Goal: Task Accomplishment & Management: Use online tool/utility

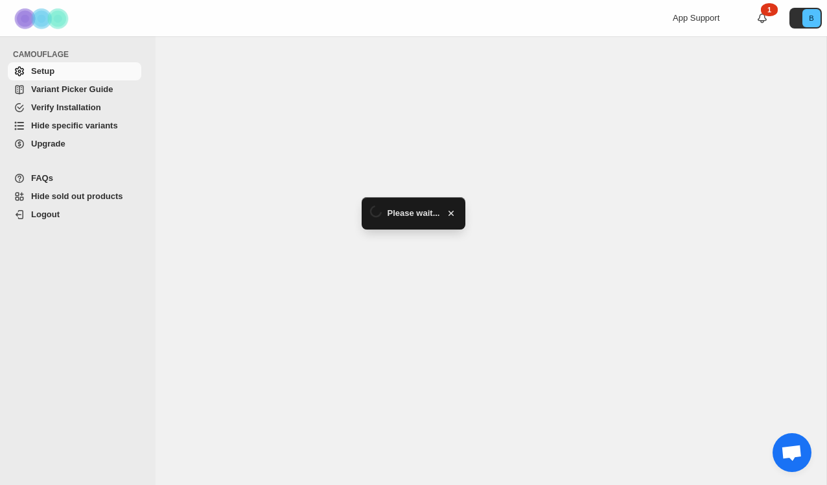
select select "**********"
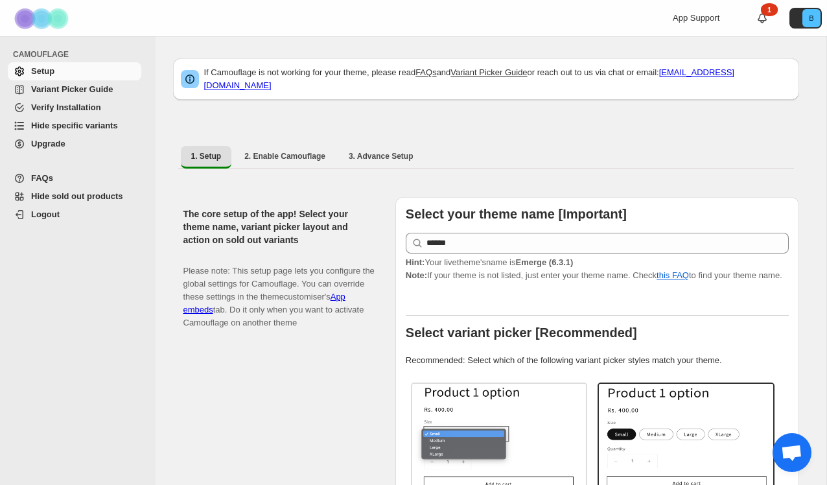
click at [87, 125] on span "Hide specific variants" at bounding box center [74, 125] width 87 height 10
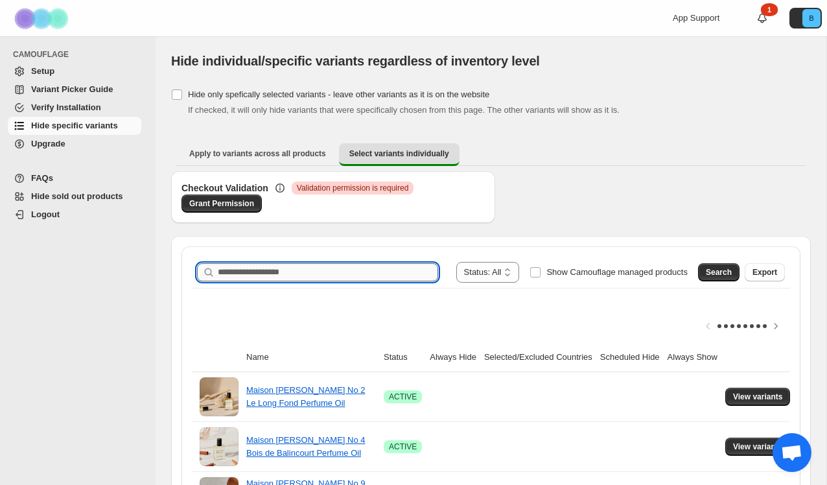
click at [301, 273] on input "Search product name" at bounding box center [328, 272] width 220 height 18
type input "*"
click at [705, 271] on span "Search" at bounding box center [718, 272] width 26 height 10
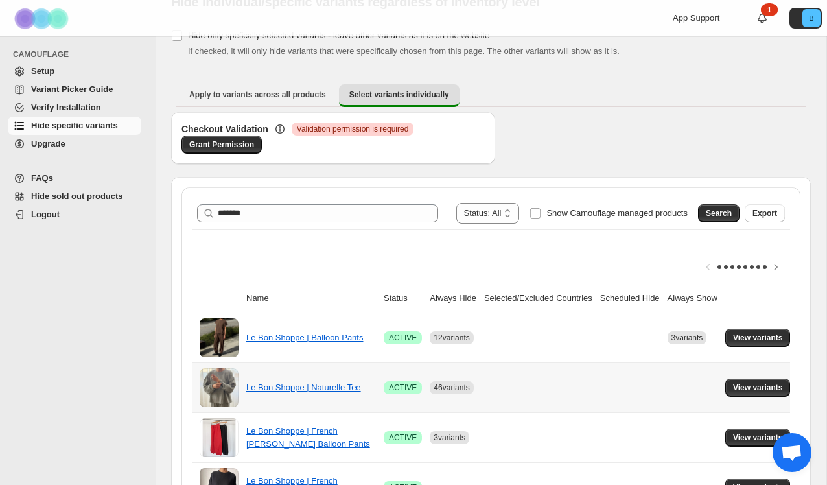
scroll to position [85, 0]
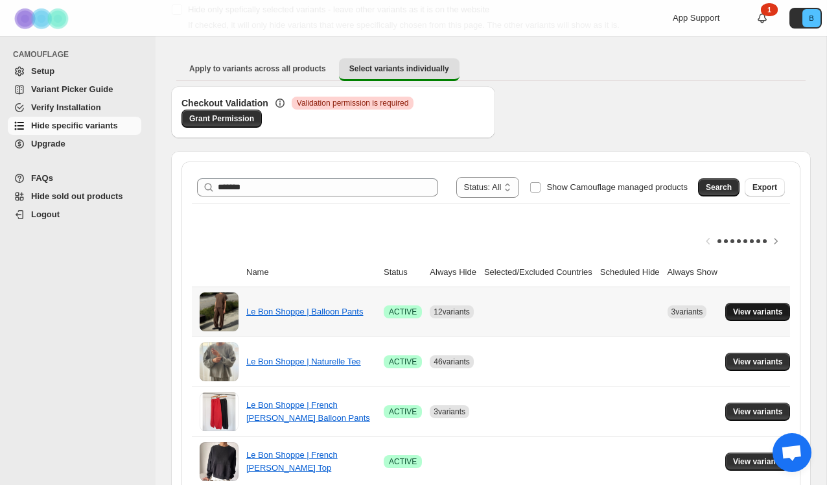
click at [751, 307] on span "View variants" at bounding box center [758, 311] width 50 height 10
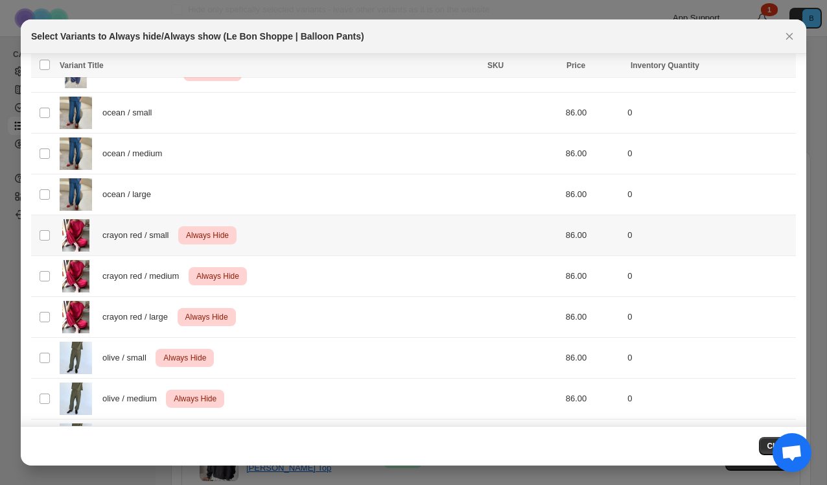
scroll to position [1529, 0]
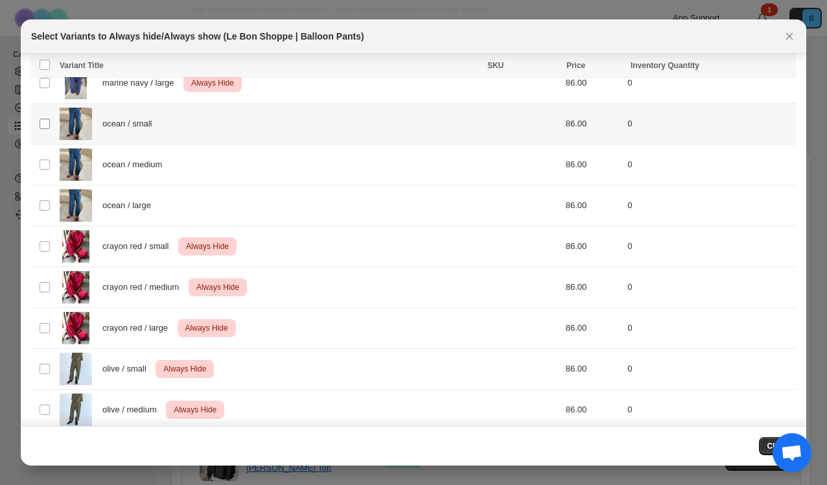
click at [43, 118] on span ":r7:" at bounding box center [45, 124] width 12 height 12
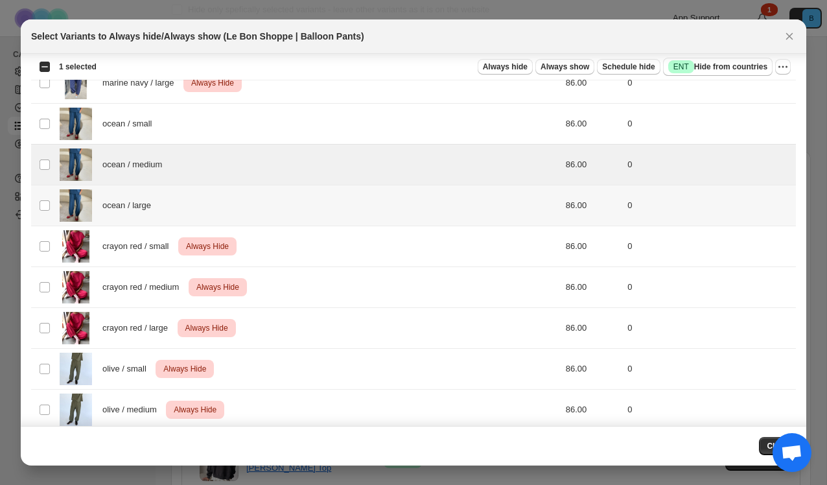
click at [45, 198] on td "Select product variant" at bounding box center [43, 205] width 25 height 41
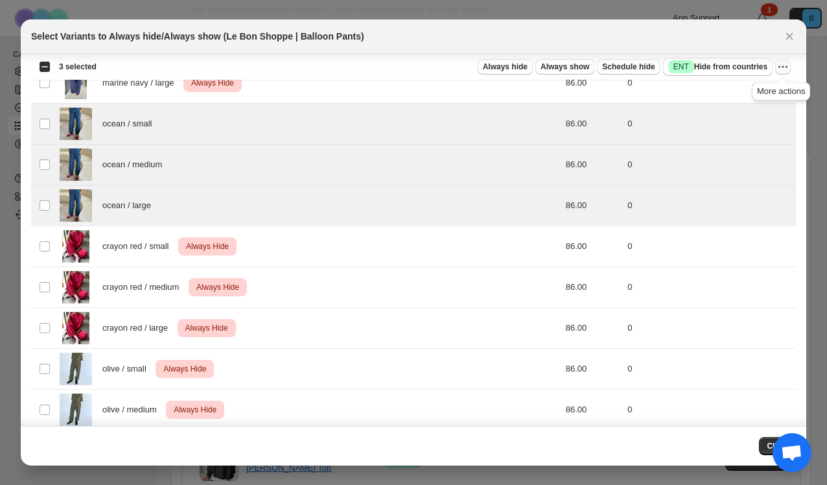
click at [781, 66] on icon "More actions" at bounding box center [782, 66] width 13 height 13
click at [500, 63] on span "Always hide" at bounding box center [505, 67] width 45 height 10
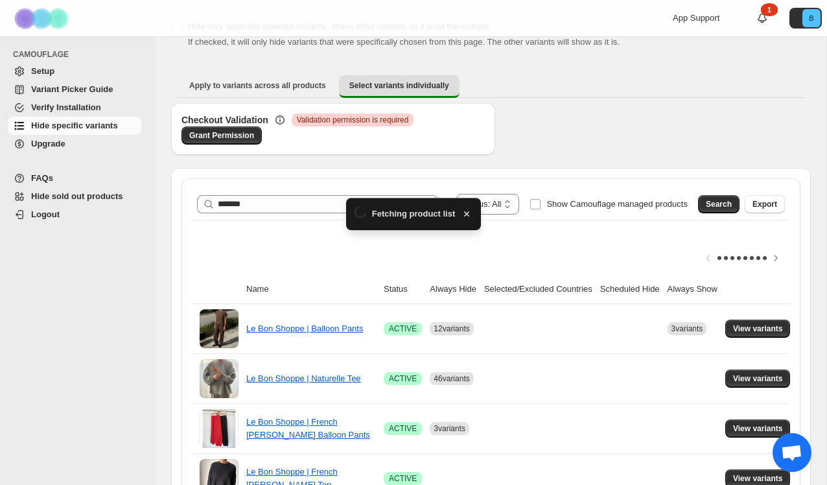
scroll to position [85, 0]
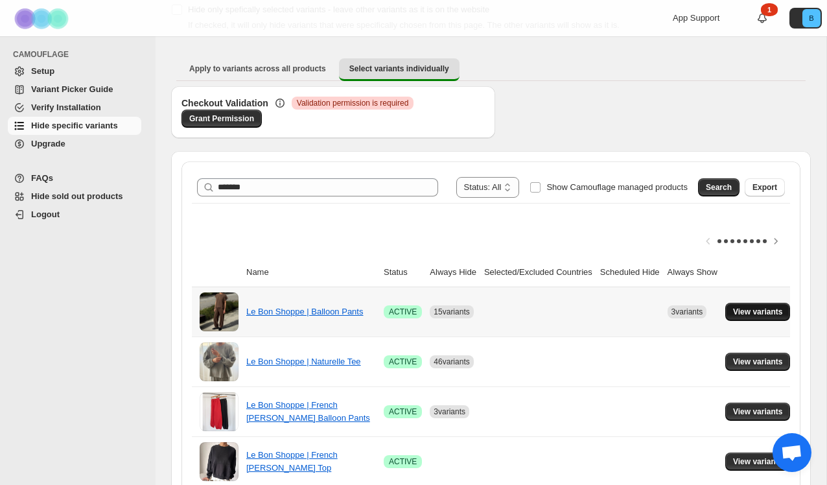
click at [771, 313] on span "View variants" at bounding box center [758, 311] width 50 height 10
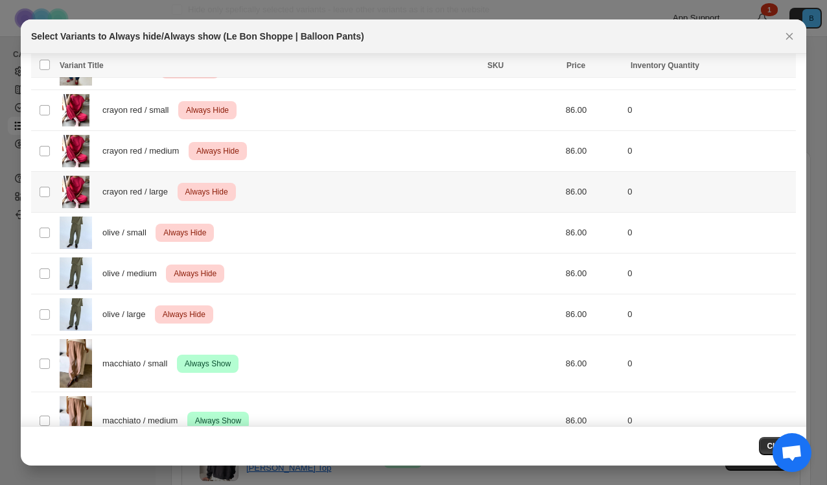
scroll to position [1688, 0]
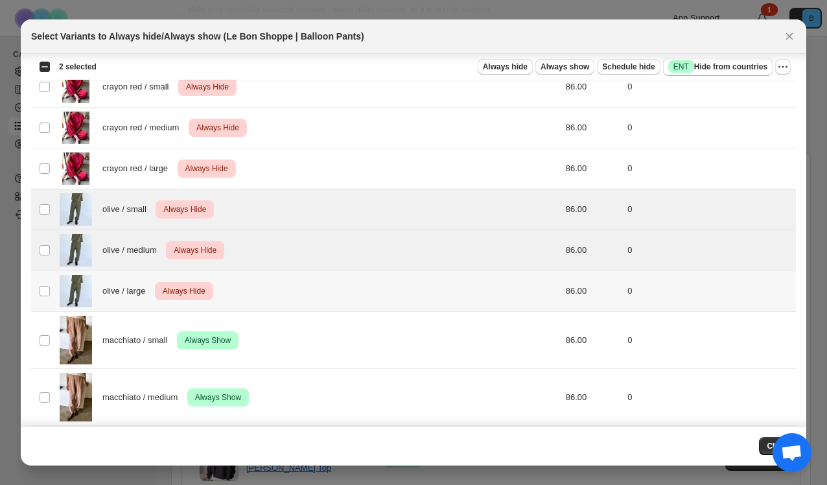
click at [43, 284] on td "Select product variant" at bounding box center [43, 291] width 25 height 41
click at [782, 65] on icon "More actions" at bounding box center [782, 66] width 13 height 13
click at [728, 94] on span "Undo always hide" at bounding box center [722, 92] width 67 height 10
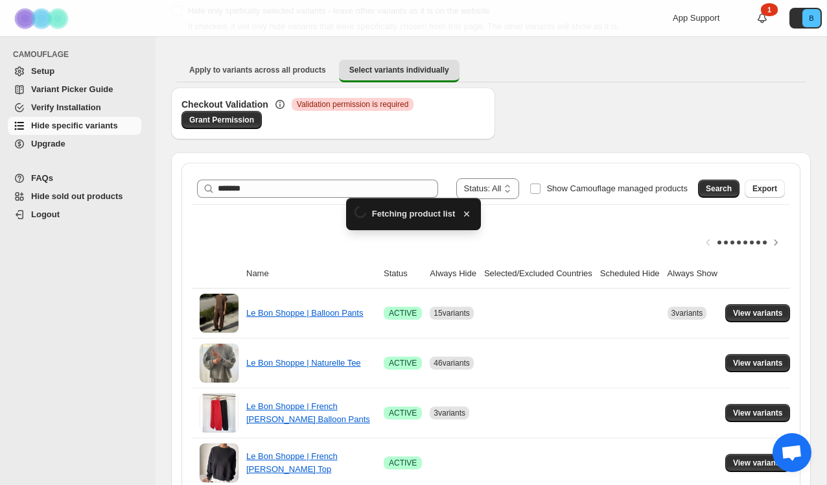
scroll to position [85, 0]
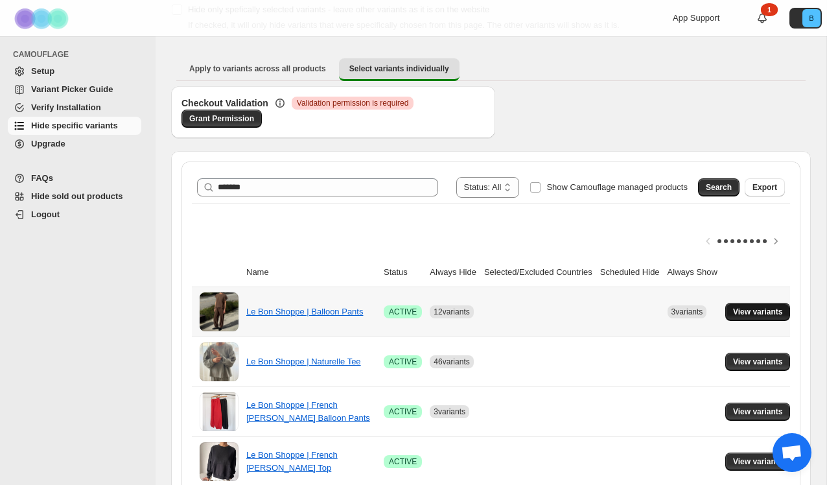
click at [782, 310] on span "View variants" at bounding box center [758, 311] width 50 height 10
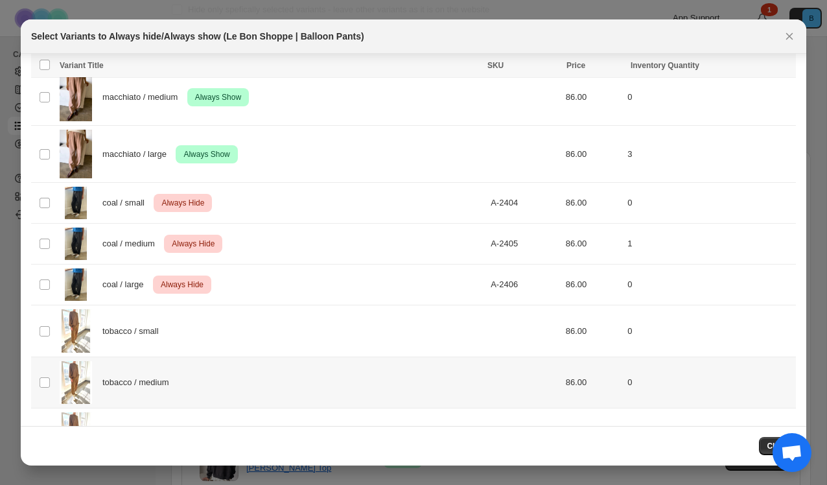
scroll to position [2032, 0]
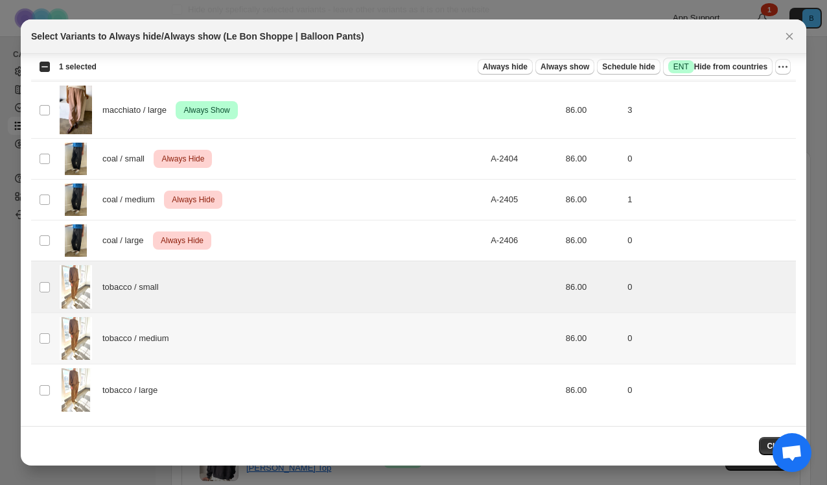
click at [41, 344] on td "Select product variant" at bounding box center [43, 338] width 25 height 52
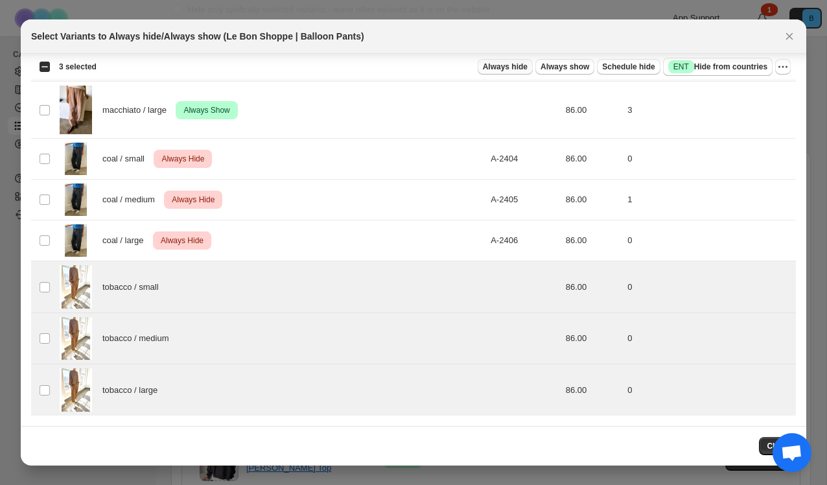
click at [507, 70] on span "Always hide" at bounding box center [505, 67] width 45 height 10
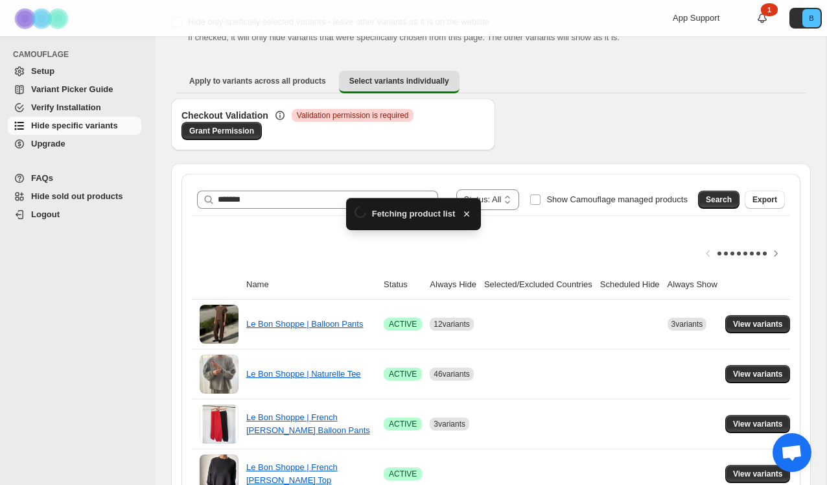
scroll to position [85, 0]
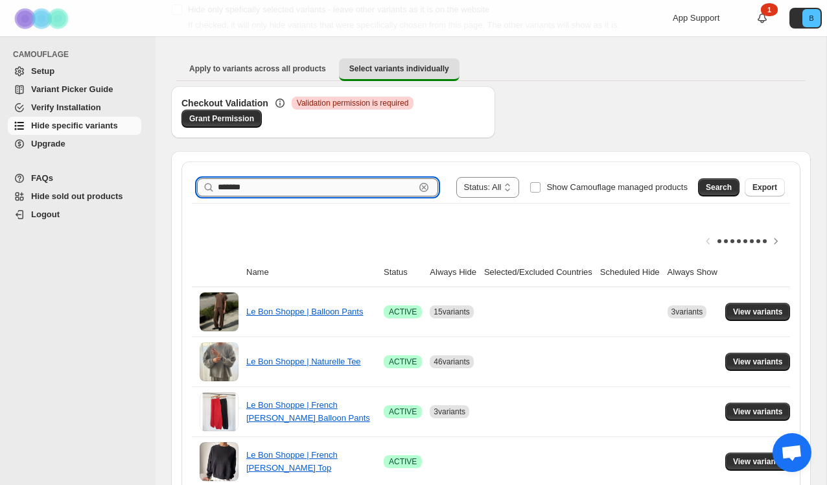
click at [366, 185] on input "*******" at bounding box center [316, 187] width 197 height 18
type input "*********"
click at [719, 181] on button "Search" at bounding box center [718, 187] width 41 height 18
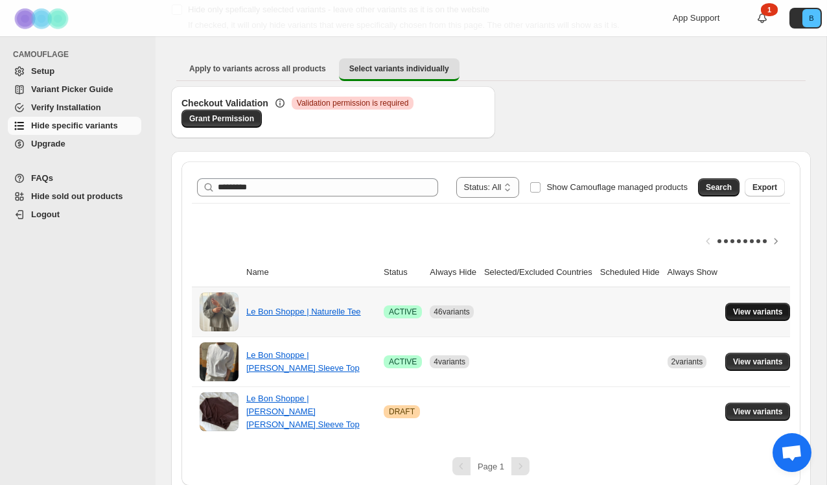
click at [745, 310] on button "View variants" at bounding box center [757, 311] width 65 height 18
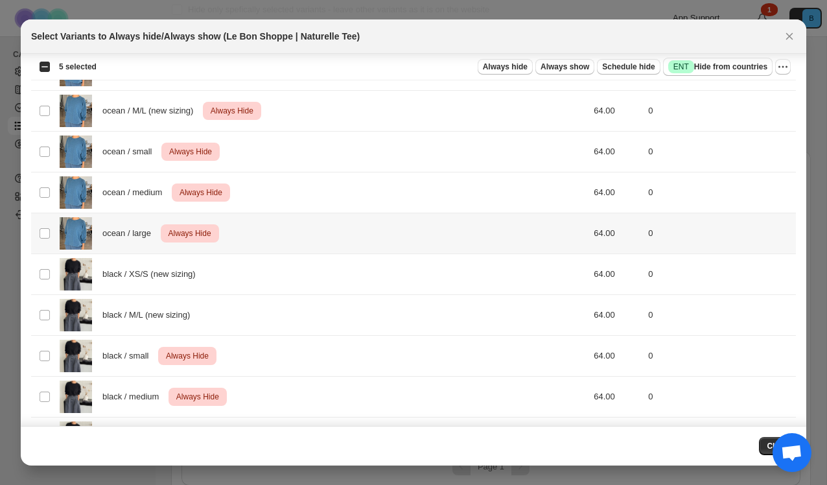
scroll to position [1699, 0]
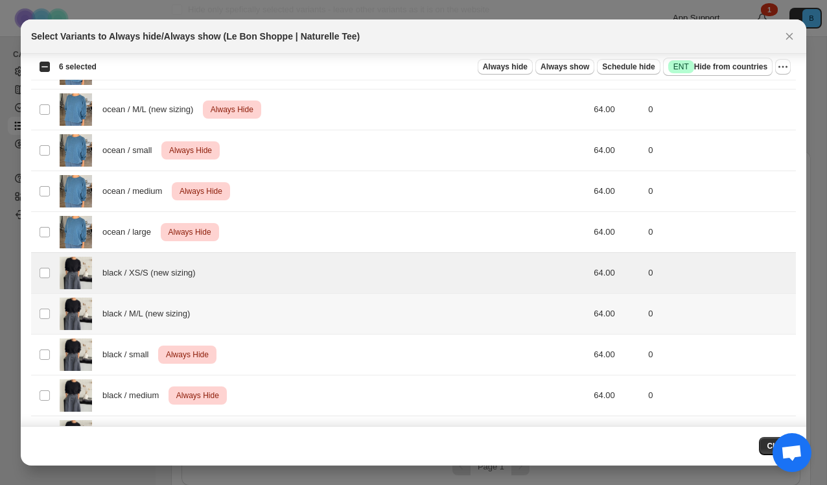
click at [43, 306] on td "Select product variant" at bounding box center [43, 313] width 25 height 41
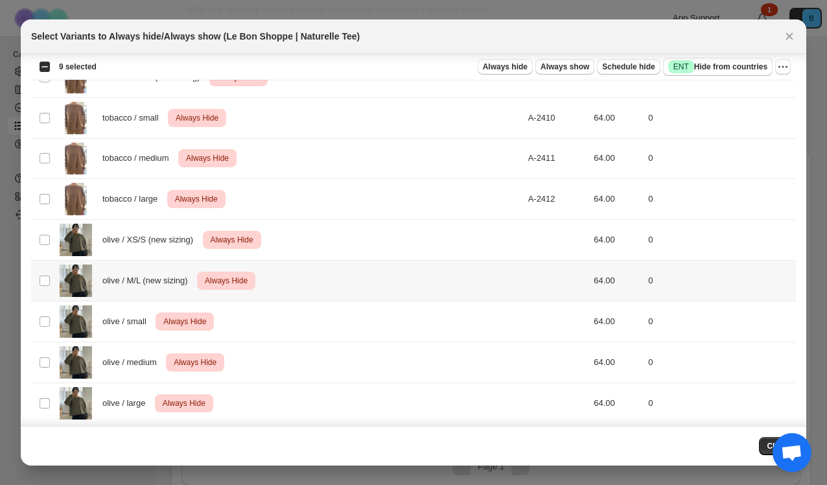
scroll to position [2351, 0]
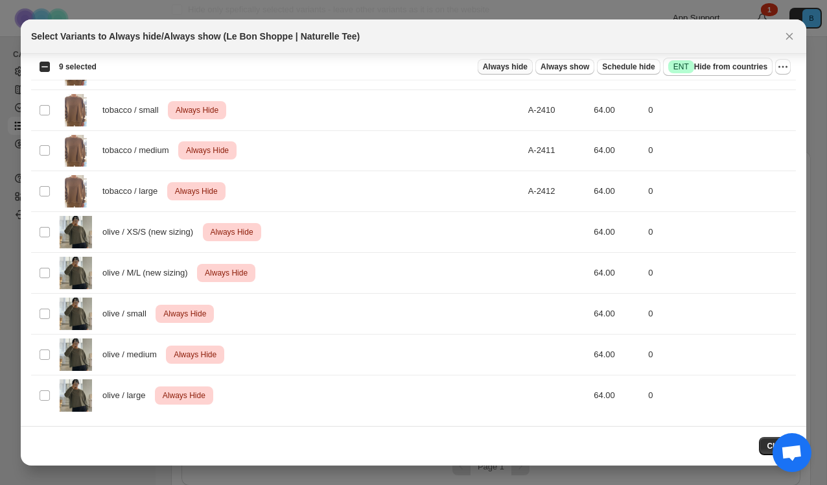
click at [510, 66] on span "Always hide" at bounding box center [505, 67] width 45 height 10
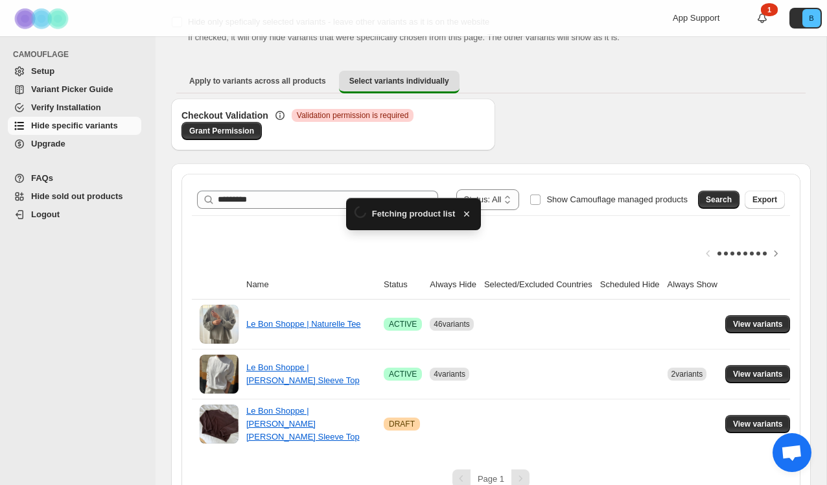
scroll to position [85, 0]
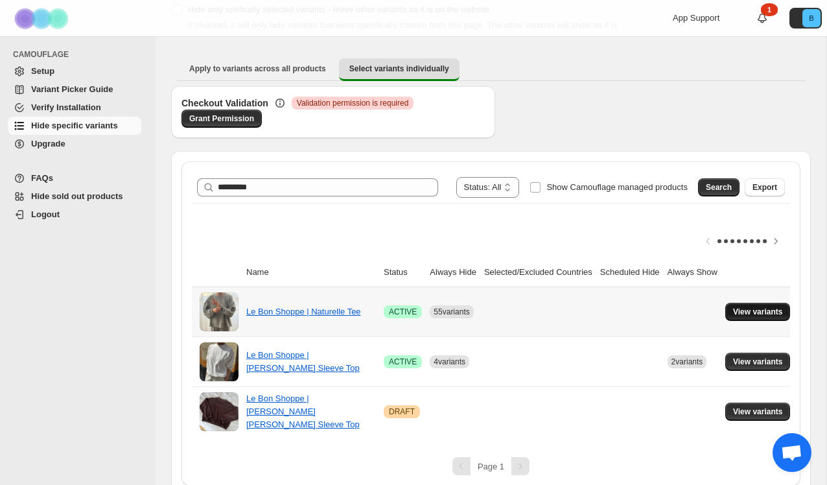
click at [751, 315] on span "View variants" at bounding box center [758, 311] width 50 height 10
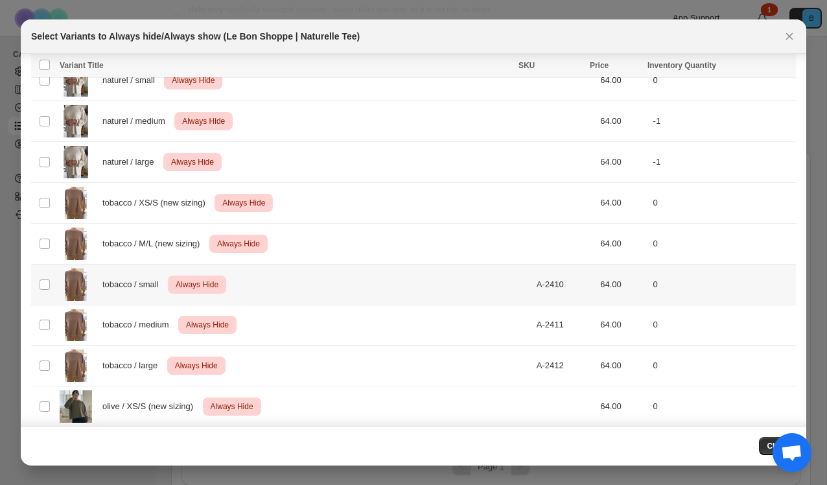
scroll to position [2351, 0]
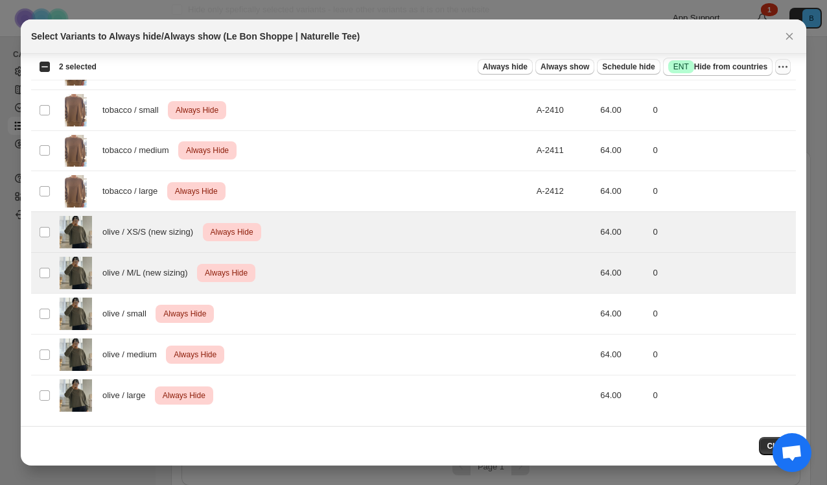
click at [775, 68] on button "More actions" at bounding box center [783, 67] width 16 height 16
click at [720, 91] on span "Undo always hide" at bounding box center [722, 92] width 67 height 10
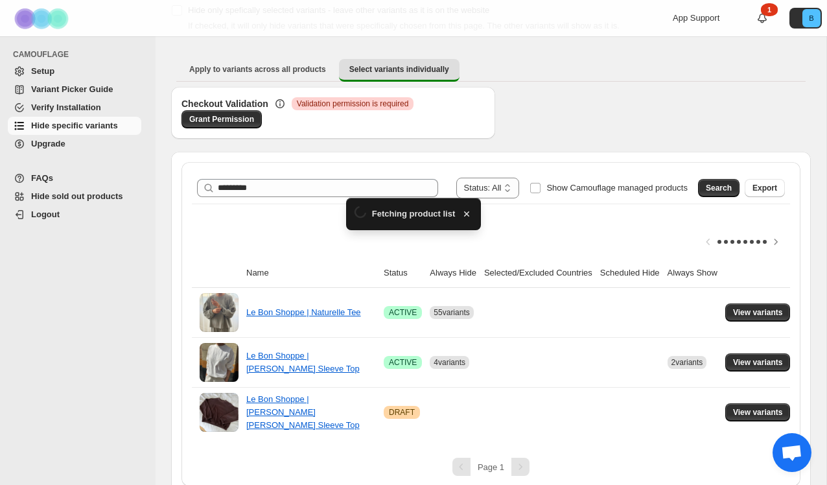
scroll to position [85, 0]
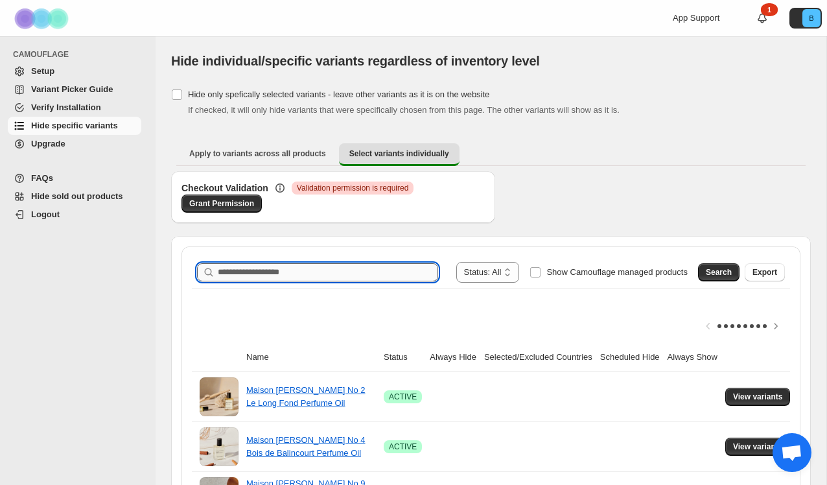
click at [386, 268] on input "Search product name" at bounding box center [328, 272] width 220 height 18
type input "*********"
click at [720, 275] on span "Search" at bounding box center [718, 272] width 26 height 10
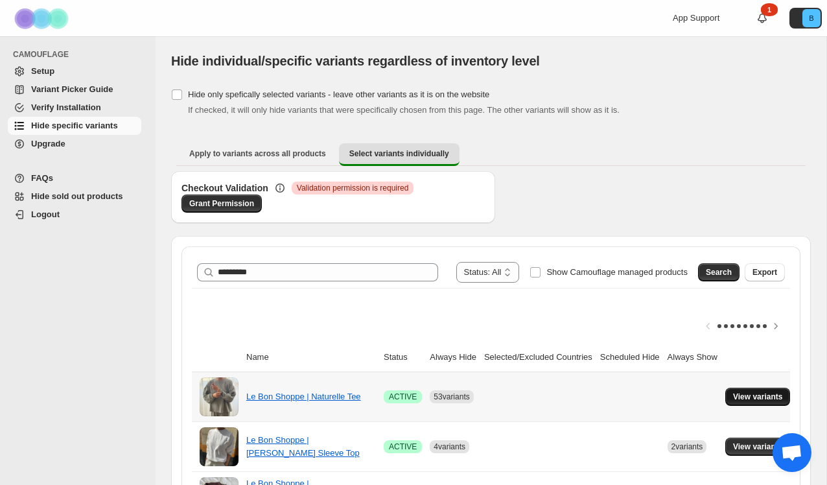
click at [754, 394] on span "View variants" at bounding box center [758, 396] width 50 height 10
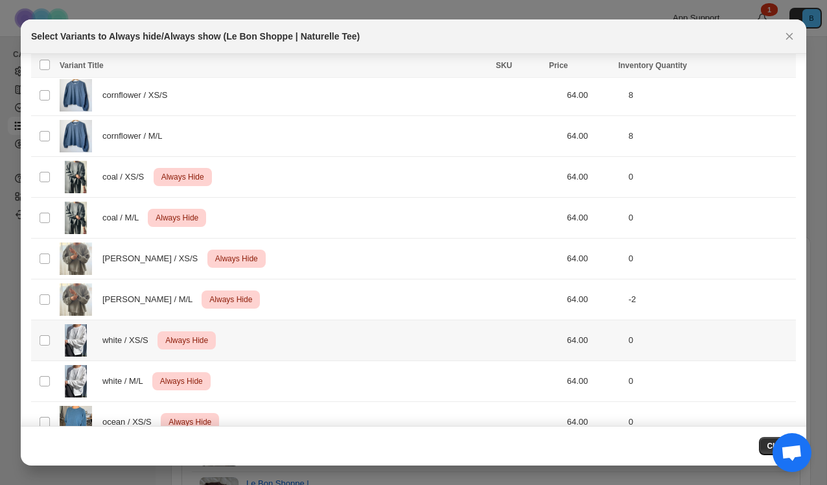
scroll to position [368, 0]
